Goal: Task Accomplishment & Management: Complete application form

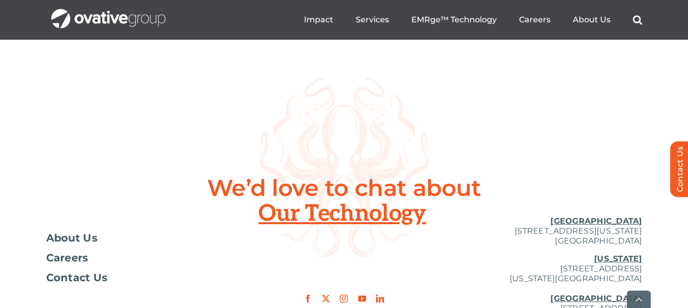
scroll to position [3814, 0]
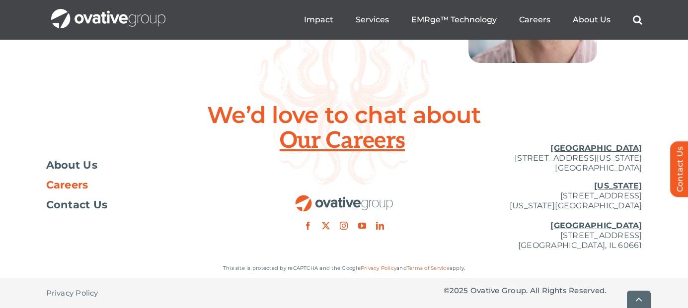
click at [89, 182] on link "Careers" at bounding box center [145, 185] width 199 height 10
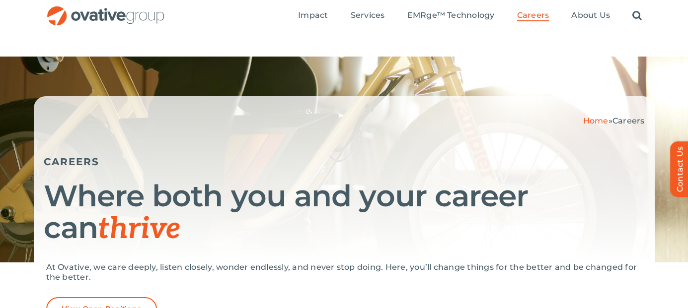
scroll to position [187, 0]
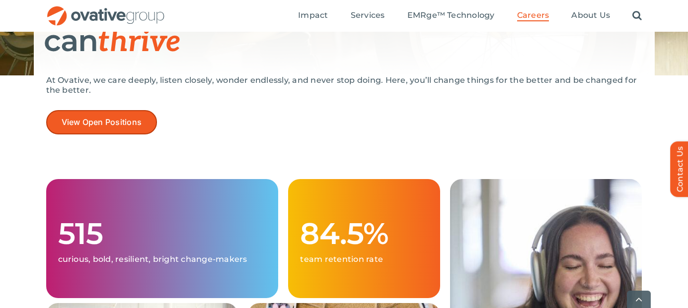
click at [103, 121] on span "View Open Positions" at bounding box center [102, 122] width 80 height 9
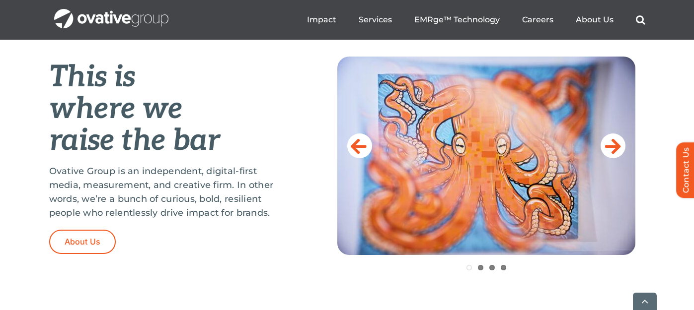
scroll to position [410, 0]
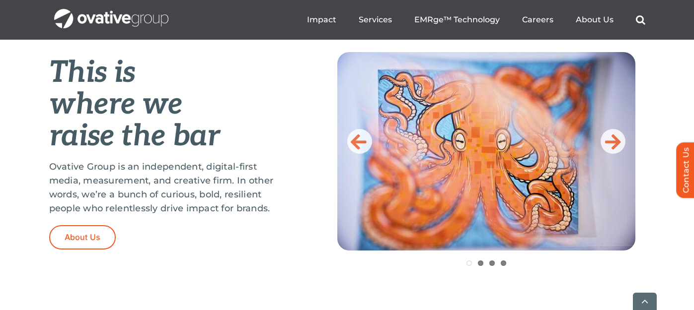
click at [625, 140] on img at bounding box center [486, 151] width 298 height 199
click at [615, 141] on icon at bounding box center [613, 142] width 16 height 20
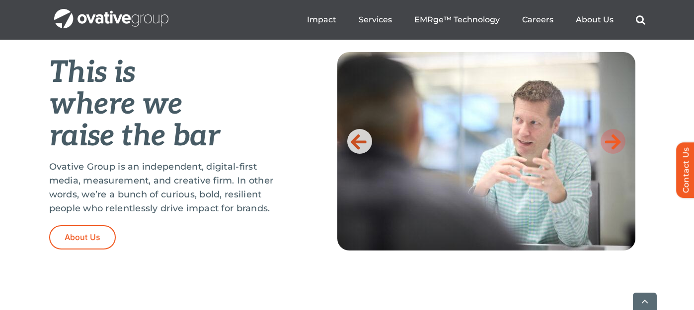
click at [615, 141] on icon at bounding box center [613, 142] width 16 height 20
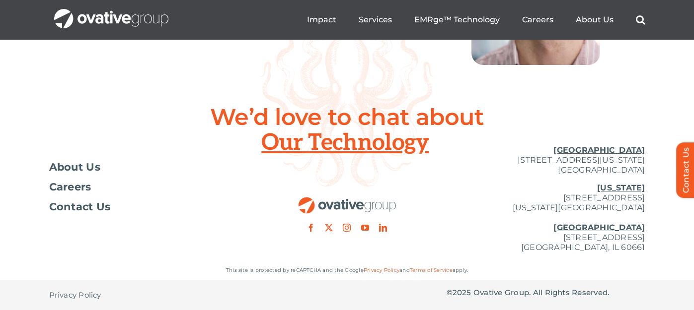
scroll to position [3750, 0]
drag, startPoint x: 644, startPoint y: 172, endPoint x: 488, endPoint y: 160, distance: 155.9
click at [488, 160] on p "Minneapolis 729 Washington Avenue N, Suite 1000 Minneapolis, MN 55401" at bounding box center [546, 161] width 199 height 30
copy p "729 Washington Avenue N, Suite 1000 Minneapolis, MN 55401"
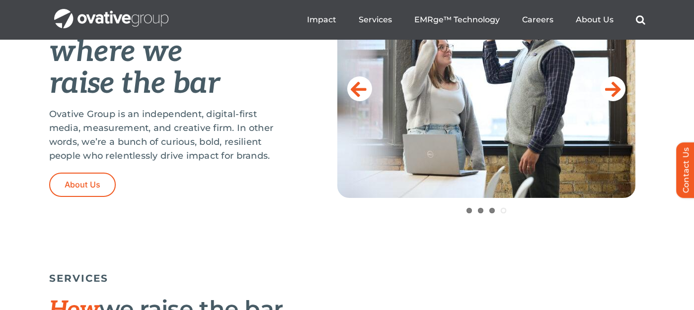
scroll to position [0, 0]
